Goal: Information Seeking & Learning: Learn about a topic

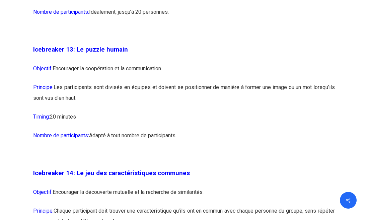
scroll to position [3088, 0]
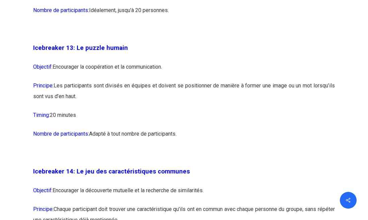
drag, startPoint x: 27, startPoint y: 88, endPoint x: 32, endPoint y: 100, distance: 12.9
drag, startPoint x: 32, startPoint y: 89, endPoint x: 100, endPoint y: 101, distance: 68.7
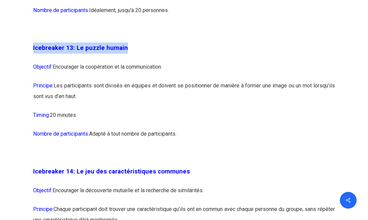
click at [100, 62] on p "Icebreaker 13: Le puzzle humain" at bounding box center [184, 52] width 302 height 19
click at [190, 147] on p "Nombre de participants: Adapté à tout nombre de participants." at bounding box center [184, 138] width 302 height 19
click at [179, 129] on p "Timing: 20 minutes" at bounding box center [184, 119] width 302 height 19
drag, startPoint x: 194, startPoint y: 181, endPoint x: 115, endPoint y: 138, distance: 89.8
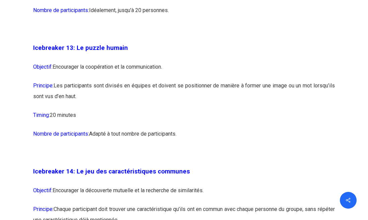
click at [185, 110] on p "Principe: Les participants sont divisés en équipes et doivent se positionner de…" at bounding box center [184, 94] width 302 height 29
drag, startPoint x: 192, startPoint y: 179, endPoint x: 32, endPoint y: 91, distance: 182.2
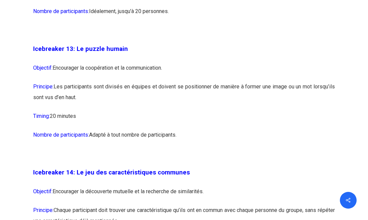
copy div "Icebreaker 13: Le puzzle humain Objectif: Encourager la coopération et la commu…"
